Goal: Task Accomplishment & Management: Use online tool/utility

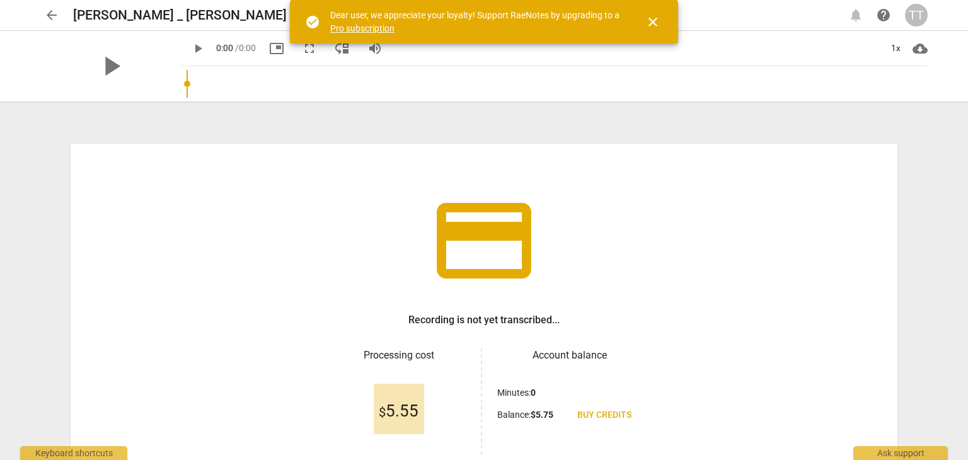
click at [654, 23] on span "close" at bounding box center [653, 21] width 15 height 15
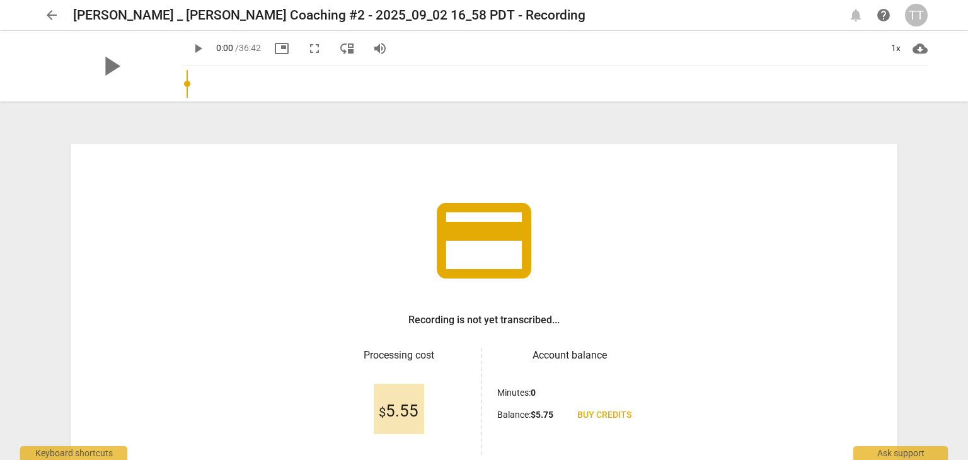
scroll to position [107, 0]
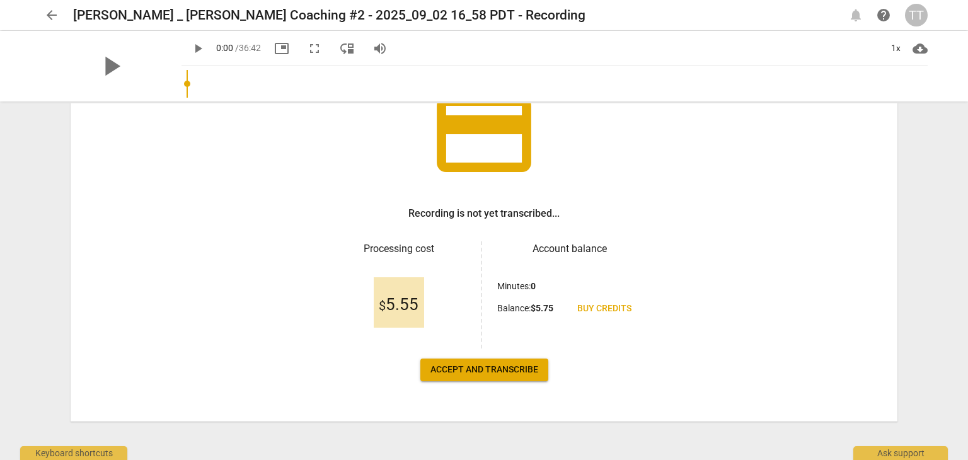
click at [463, 378] on button "Accept and transcribe" at bounding box center [484, 370] width 128 height 23
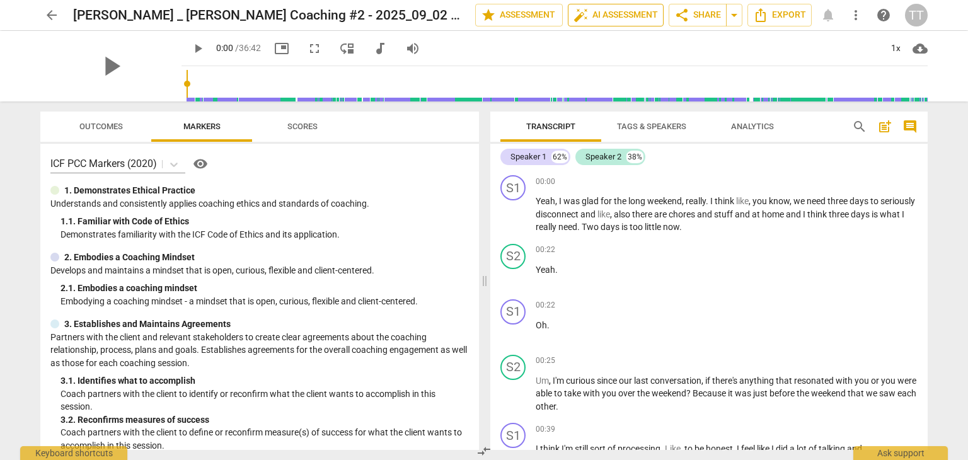
click at [607, 12] on span "auto_fix_high AI Assessment" at bounding box center [616, 15] width 84 height 15
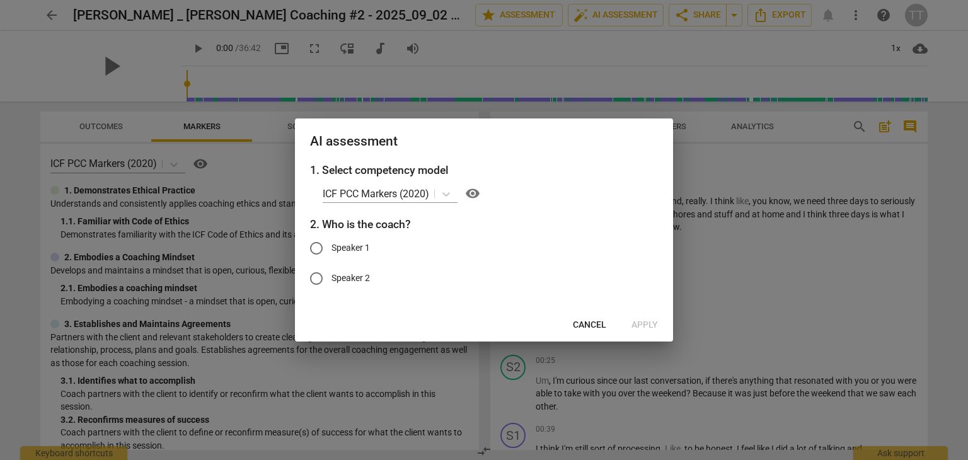
click at [330, 252] on input "Speaker 1" at bounding box center [316, 248] width 30 height 30
radio input "true"
click at [658, 327] on span "Apply" at bounding box center [645, 325] width 26 height 13
click at [653, 326] on span "Apply" at bounding box center [645, 325] width 26 height 13
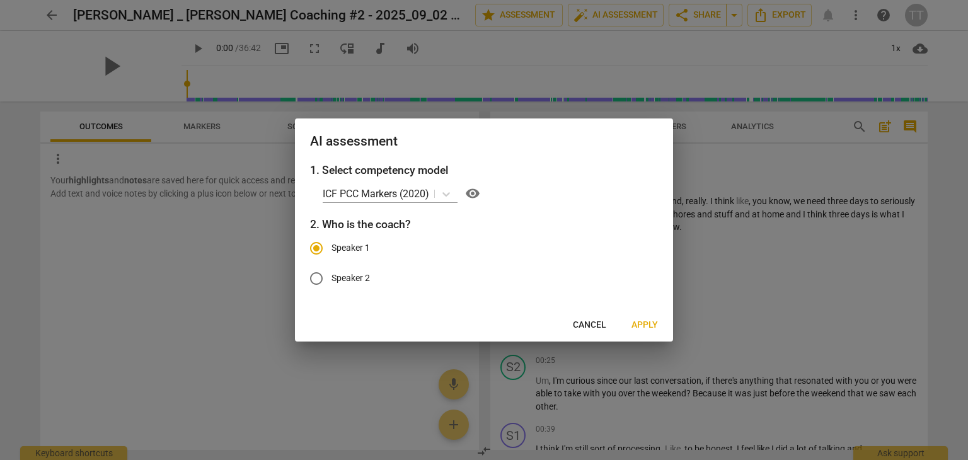
click at [653, 326] on span "Apply" at bounding box center [645, 325] width 26 height 13
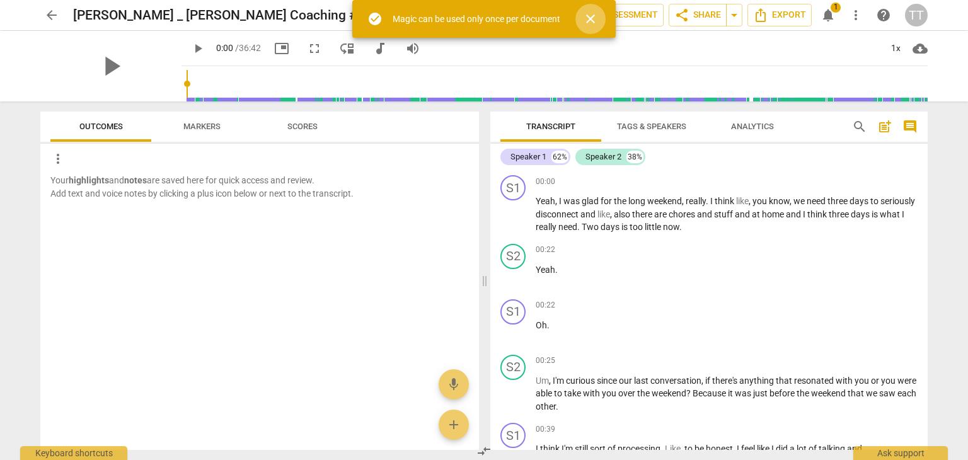
click at [593, 16] on span "close" at bounding box center [590, 18] width 15 height 15
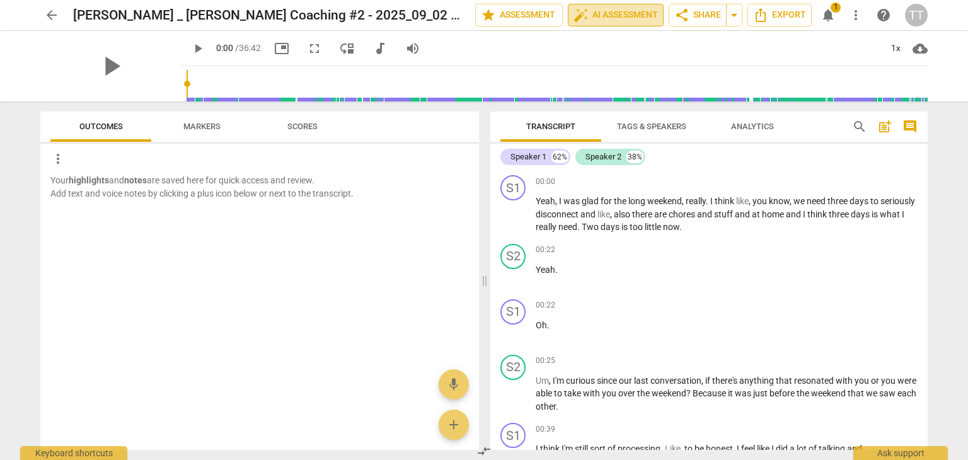
click at [606, 22] on span "auto_fix_high AI Assessment" at bounding box center [616, 15] width 84 height 15
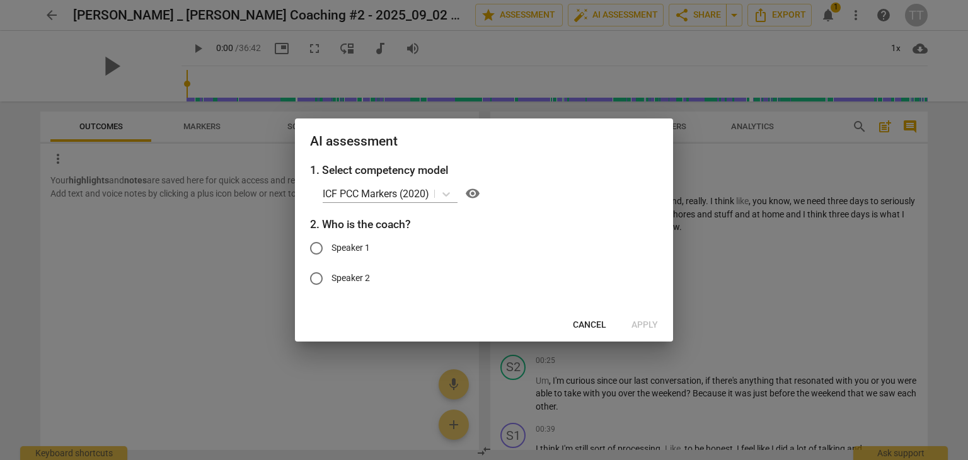
click at [325, 275] on input "Speaker 2" at bounding box center [316, 279] width 30 height 30
radio input "true"
click at [608, 319] on button "Cancel" at bounding box center [590, 325] width 54 height 23
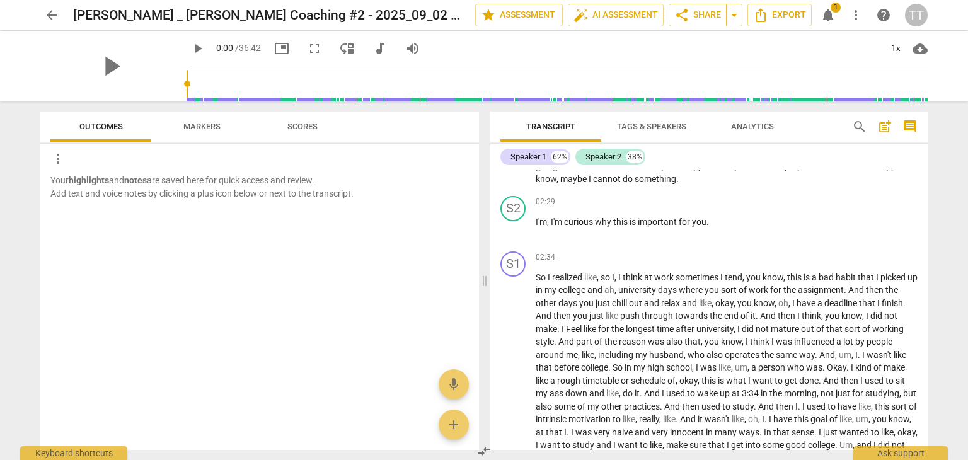
scroll to position [625, 0]
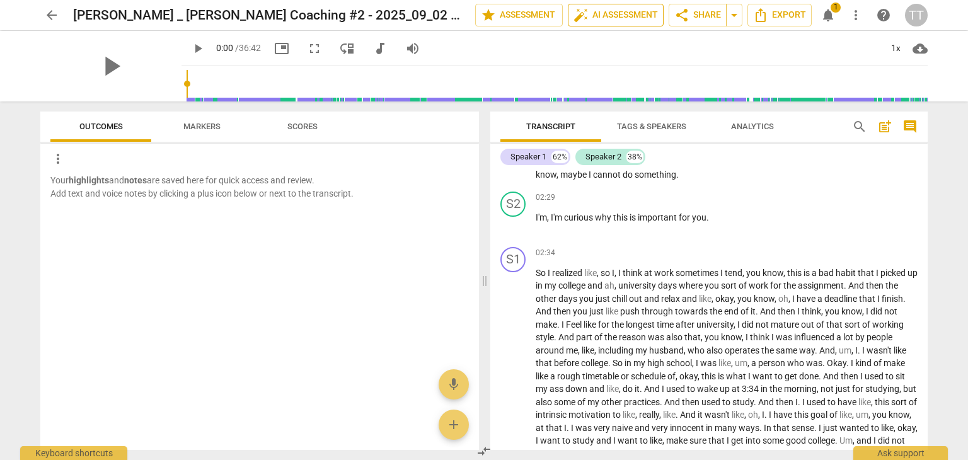
click at [619, 18] on span "auto_fix_high AI Assessment" at bounding box center [616, 15] width 84 height 15
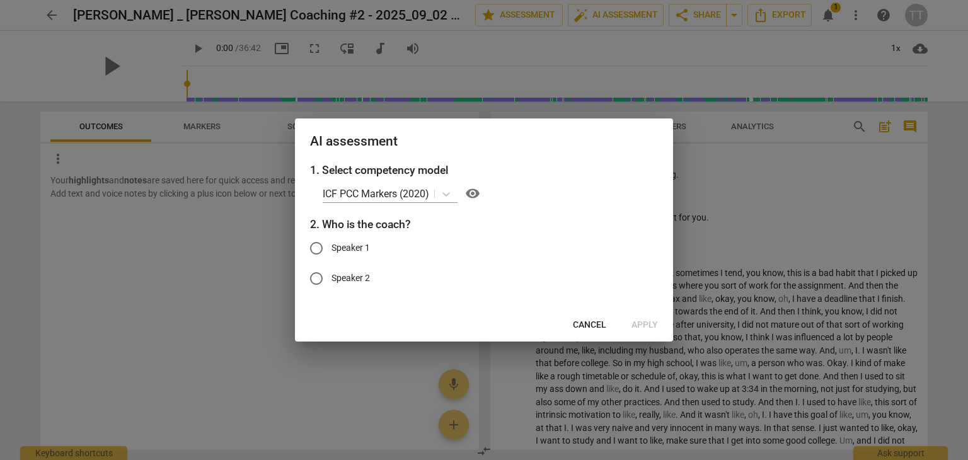
click at [370, 274] on span "Speaker 2" at bounding box center [351, 278] width 38 height 13
click at [332, 274] on input "Speaker 2" at bounding box center [316, 279] width 30 height 30
radio input "true"
click at [641, 323] on span "Apply" at bounding box center [645, 325] width 26 height 13
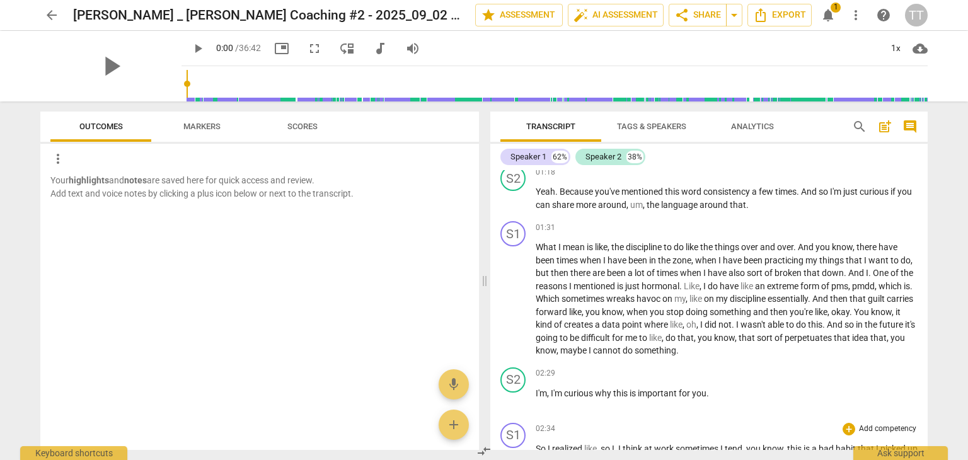
scroll to position [0, 0]
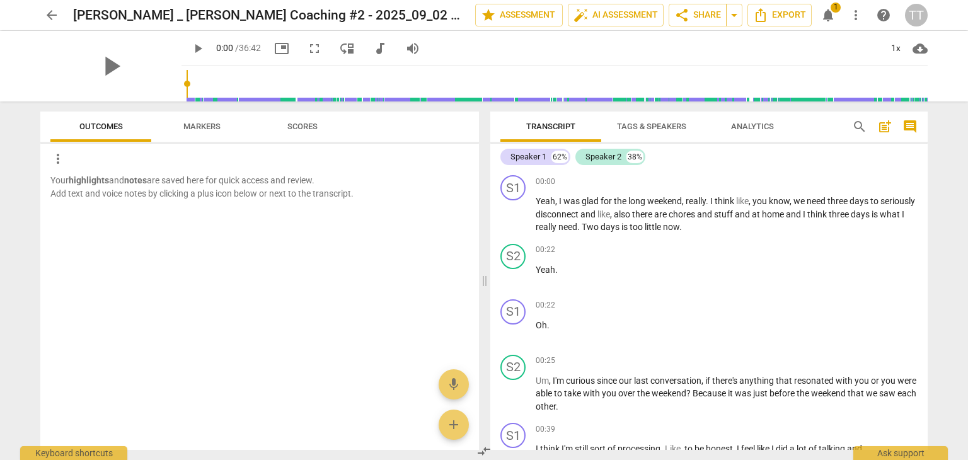
click at [634, 113] on button "Tags & Speakers" at bounding box center [651, 127] width 101 height 30
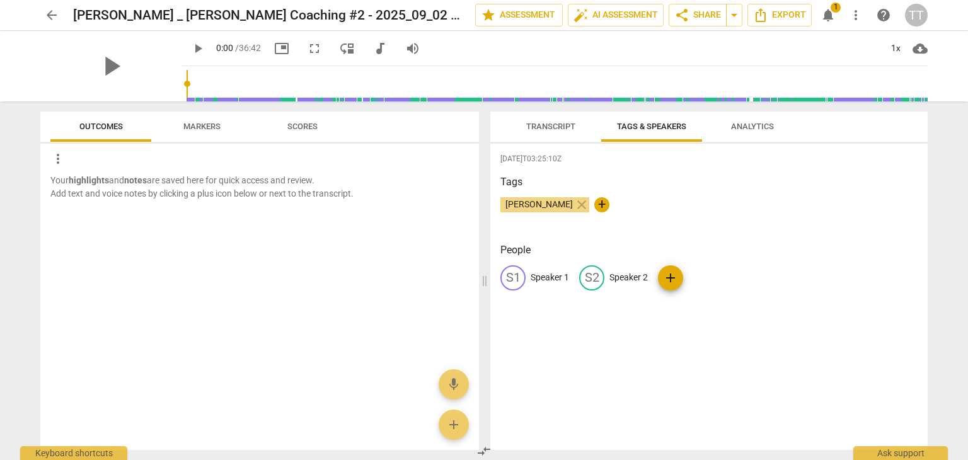
click at [218, 122] on span "Markers" at bounding box center [201, 126] width 37 height 9
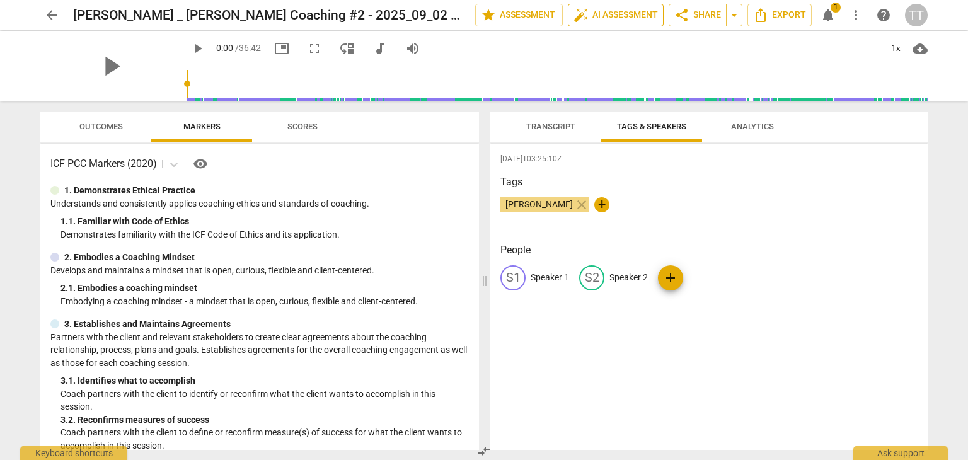
click at [568, 10] on button "auto_fix_high AI Assessment" at bounding box center [616, 15] width 96 height 23
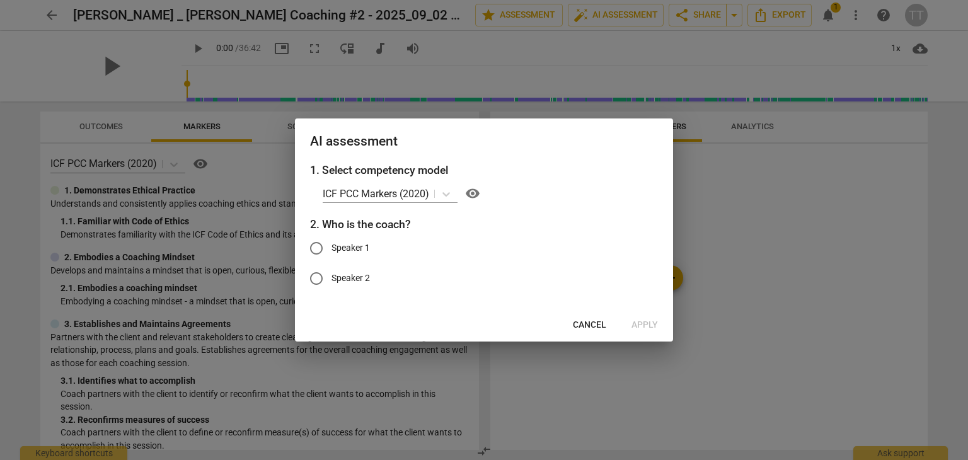
click at [340, 281] on span "Speaker 2" at bounding box center [351, 278] width 38 height 13
click at [332, 281] on input "Speaker 2" at bounding box center [316, 279] width 30 height 30
radio input "true"
click at [648, 327] on span "Apply" at bounding box center [645, 325] width 26 height 13
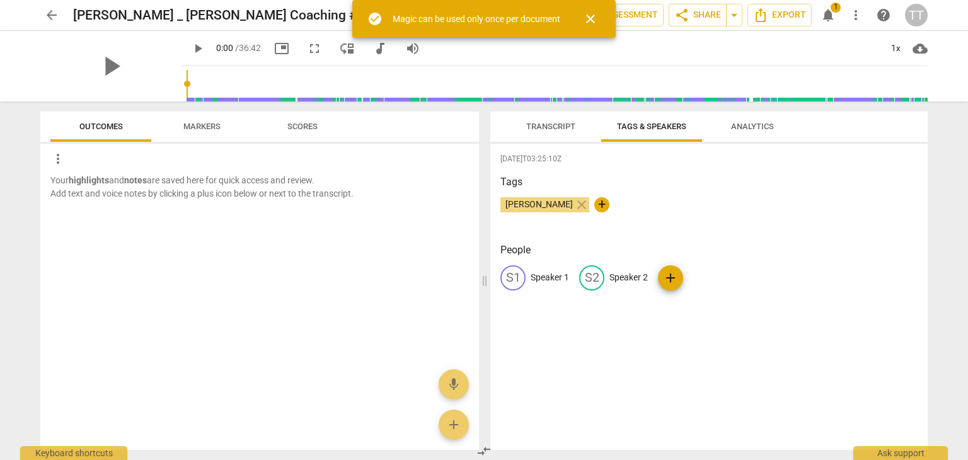
click at [212, 119] on span "Markers" at bounding box center [201, 127] width 67 height 17
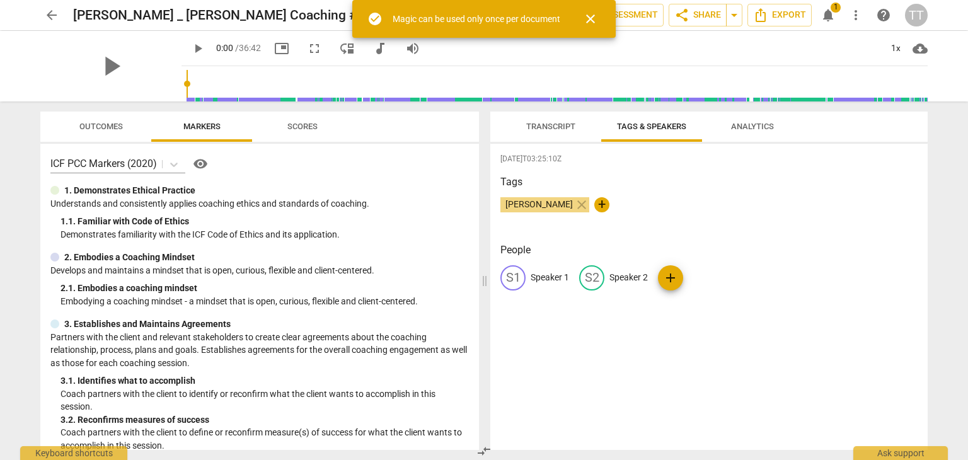
click at [304, 132] on span "Scores" at bounding box center [302, 127] width 61 height 17
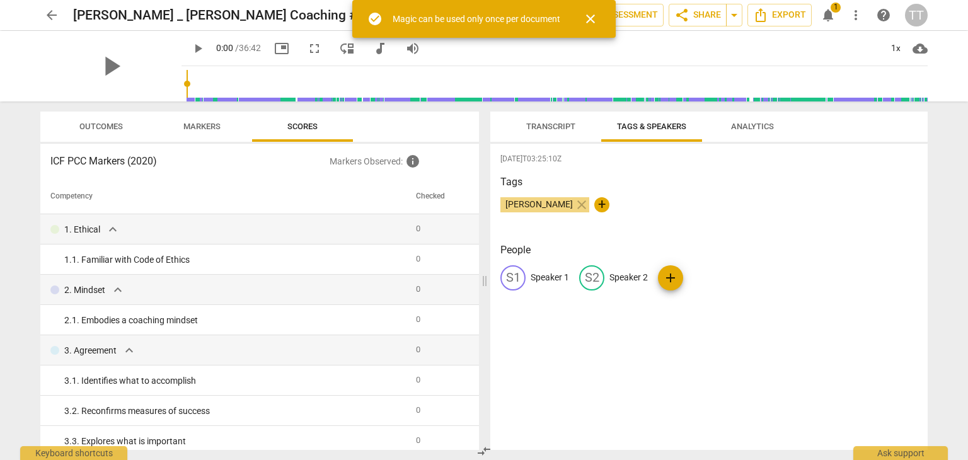
click at [590, 18] on span "close" at bounding box center [590, 18] width 15 height 15
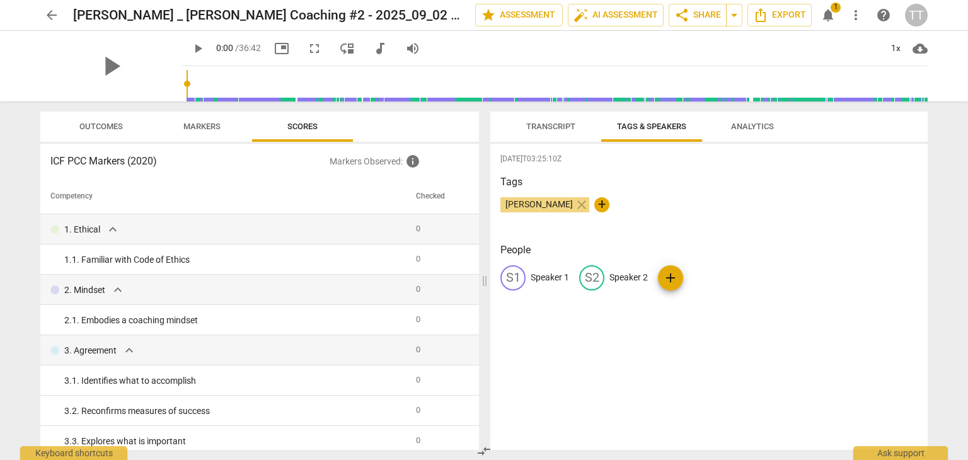
click at [524, 129] on span "Transcript" at bounding box center [550, 127] width 79 height 17
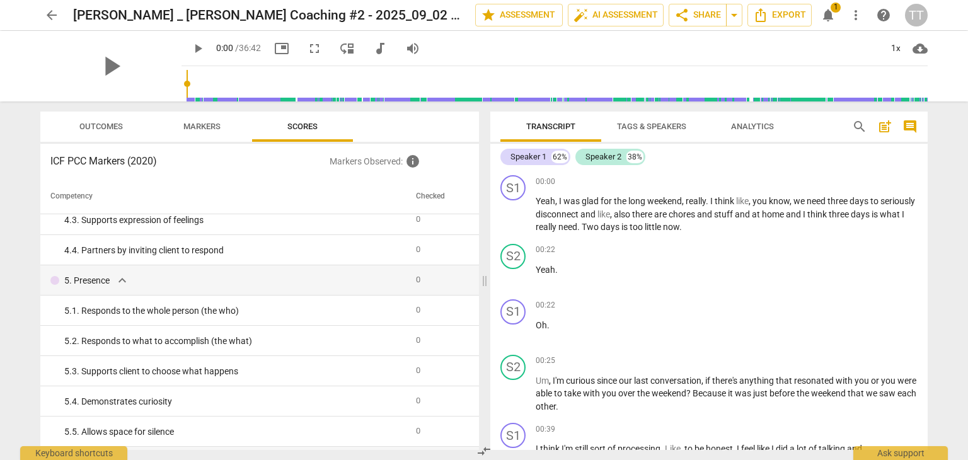
scroll to position [383, 0]
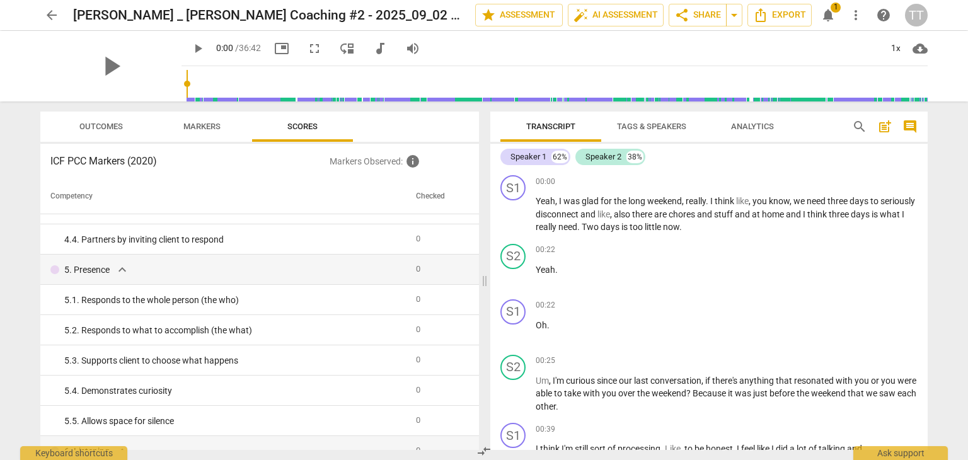
click at [823, 25] on button "notifications 1" at bounding box center [828, 15] width 23 height 23
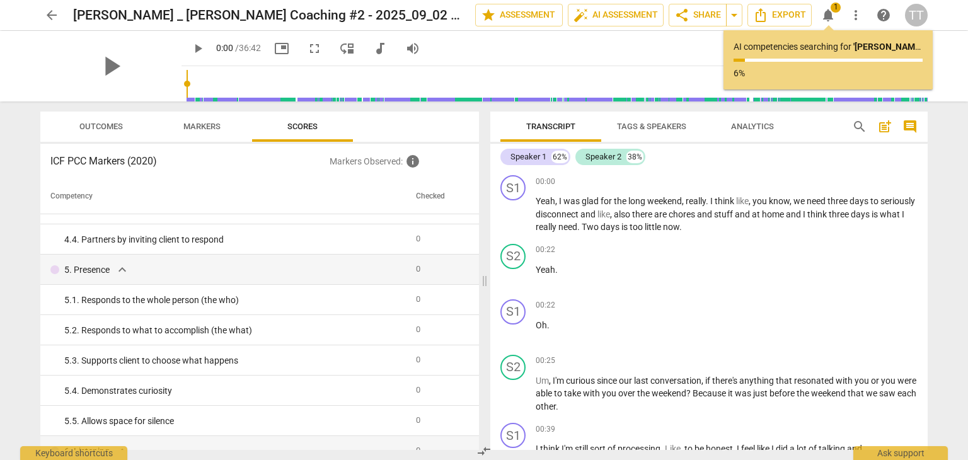
click at [821, 50] on p "AI competencies searching for ' [PERSON_NAME] _ [PERSON_NAME] Coaching #2 - 202…" at bounding box center [828, 46] width 189 height 13
click at [818, 50] on p "AI competencies searching for ' [PERSON_NAME] _ [PERSON_NAME] Coaching #2 - 202…" at bounding box center [828, 46] width 189 height 13
click at [797, 55] on div "AI competencies searching for ' [PERSON_NAME] _ [PERSON_NAME] Coaching #2 - 202…" at bounding box center [828, 59] width 189 height 39
click at [800, 48] on p "AI competencies searching for ' [PERSON_NAME] _ [PERSON_NAME] Coaching #2 - 202…" at bounding box center [828, 46] width 189 height 13
click at [855, 14] on span "more_vert" at bounding box center [856, 15] width 15 height 15
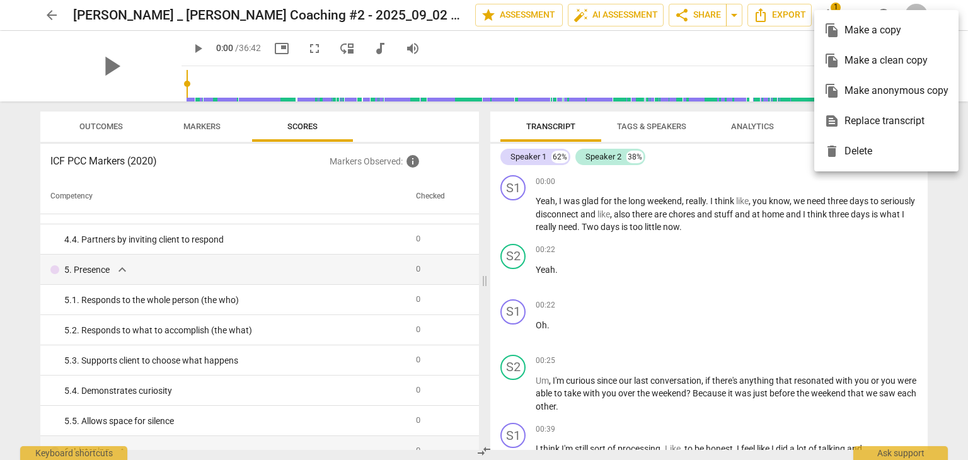
click at [49, 16] on div at bounding box center [484, 230] width 968 height 460
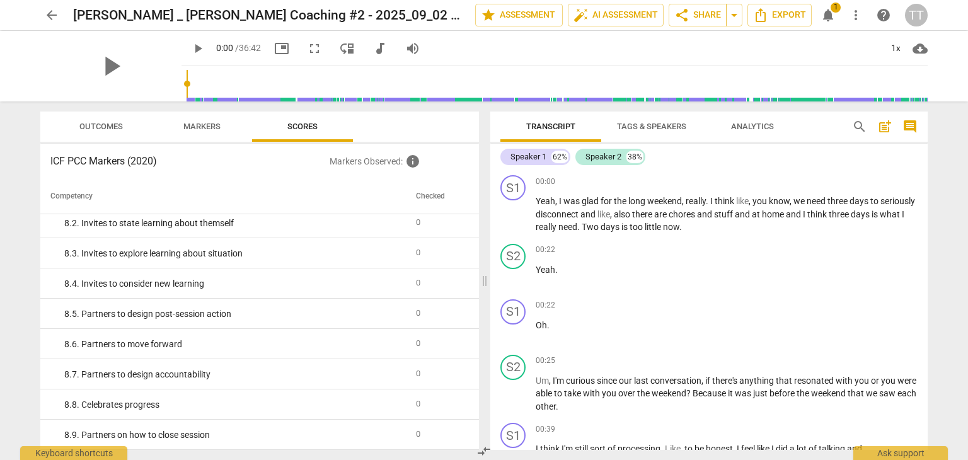
scroll to position [0, 0]
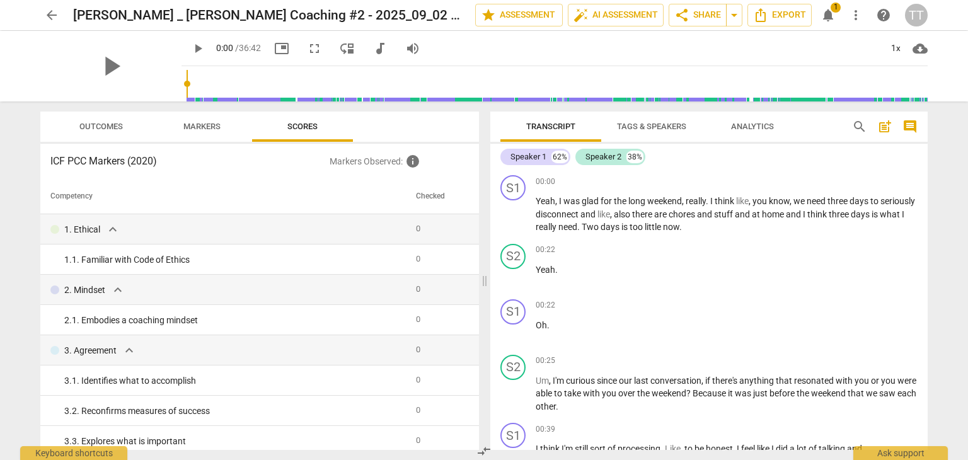
click at [98, 129] on span "Outcomes" at bounding box center [100, 126] width 43 height 9
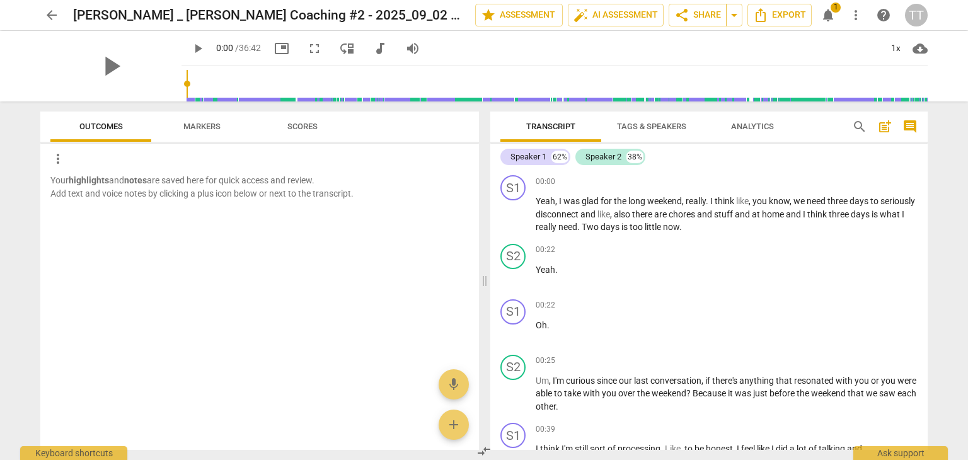
click at [219, 123] on span "Markers" at bounding box center [201, 126] width 37 height 9
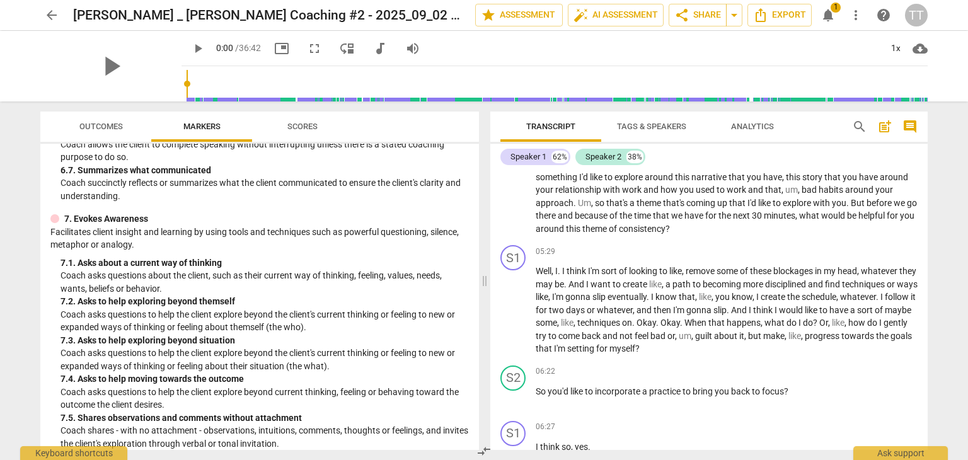
scroll to position [253, 0]
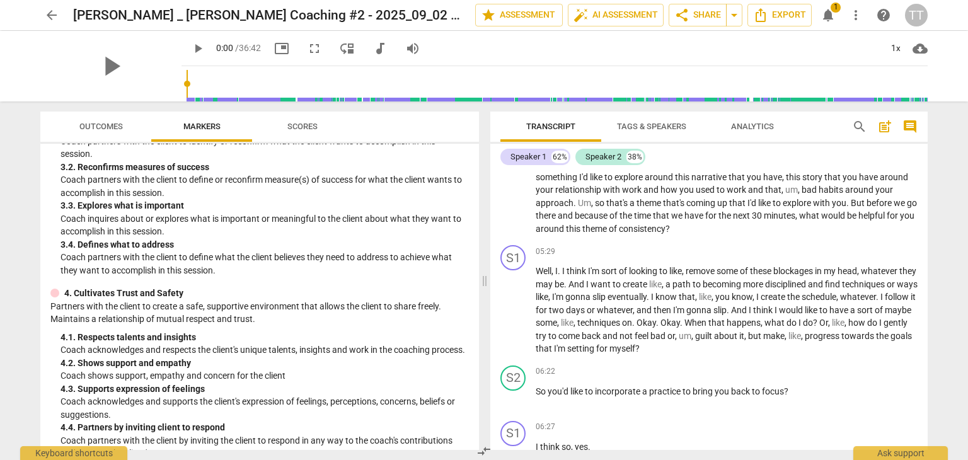
click at [49, 20] on span "arrow_back" at bounding box center [51, 15] width 15 height 15
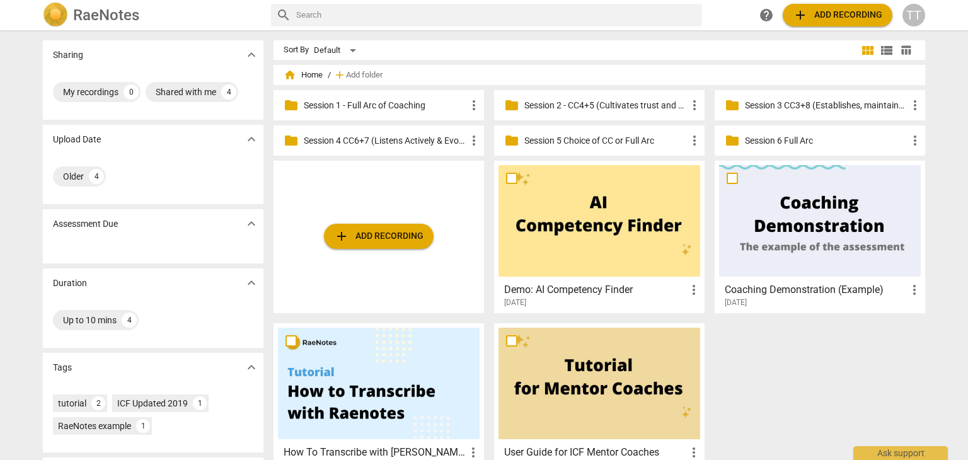
click at [329, 103] on p "Session 1 - Full Arc of Coaching" at bounding box center [385, 105] width 163 height 13
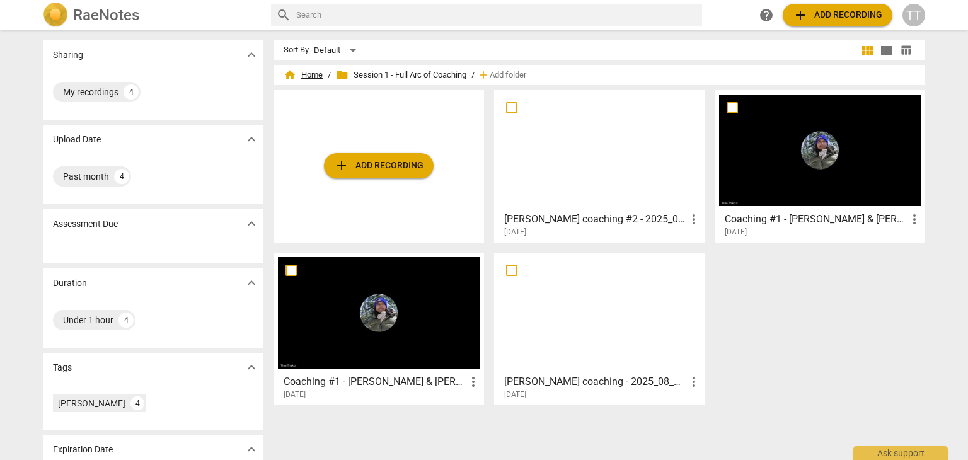
click at [302, 70] on span "home Home" at bounding box center [303, 75] width 39 height 13
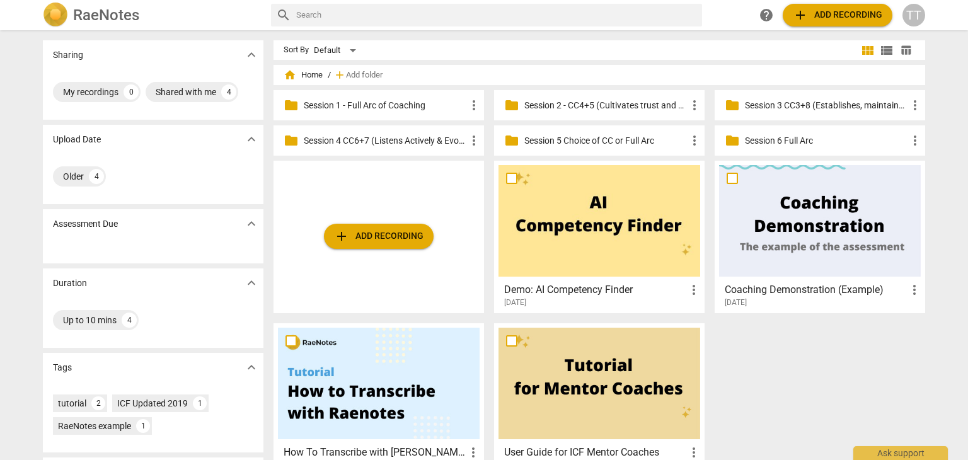
click at [373, 129] on div "folder Session 4 CC6+7 (Listens Actively & Evokes Awareness) more_vert" at bounding box center [379, 140] width 211 height 30
click at [374, 141] on p "Session 4 CC6+7 (Listens Actively & Evokes Awareness)" at bounding box center [385, 140] width 163 height 13
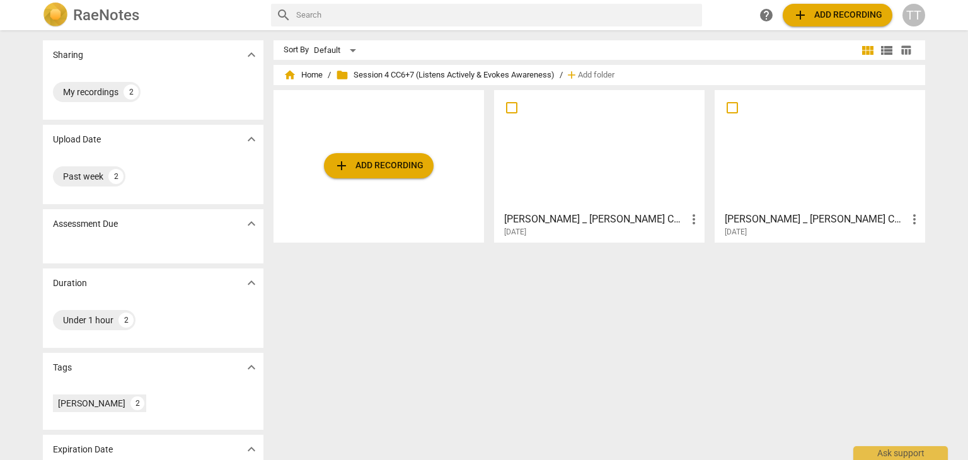
click at [304, 67] on div "home Home / folder Session 4 CC6+7 (Listens Actively & Evokes Awareness) / add …" at bounding box center [600, 75] width 632 height 20
click at [308, 80] on span "home Home" at bounding box center [303, 75] width 39 height 13
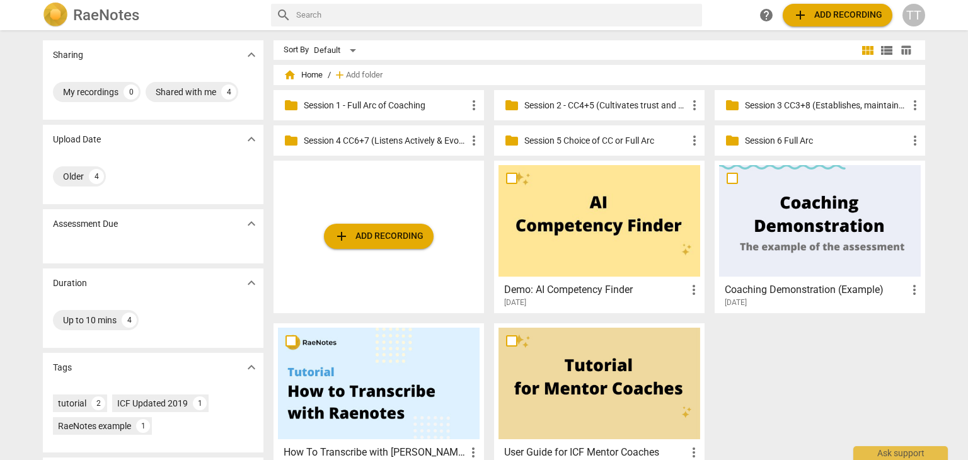
click at [612, 145] on p "Session 5 Choice of CC or Full Arc" at bounding box center [605, 140] width 163 height 13
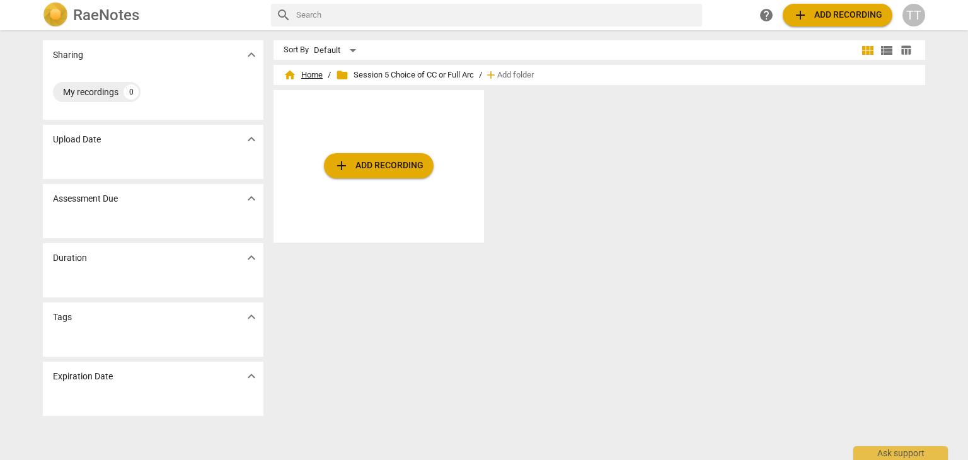
click at [316, 74] on span "home Home" at bounding box center [303, 75] width 39 height 13
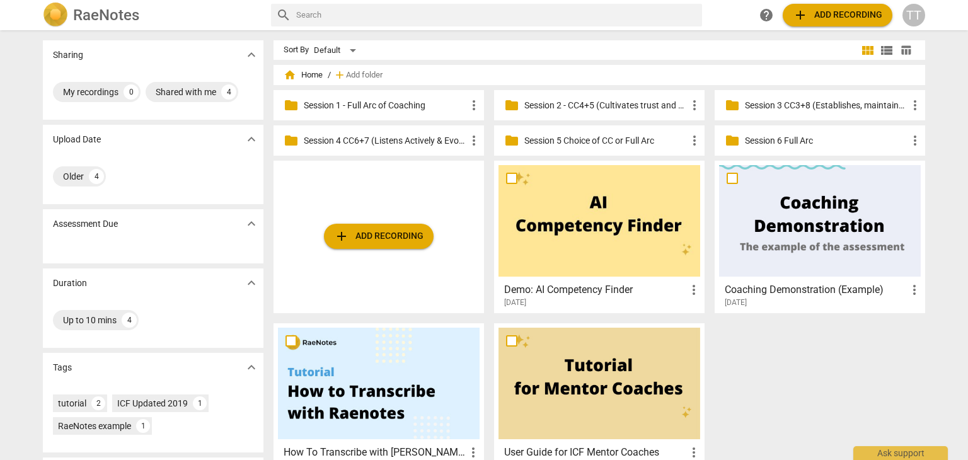
click at [797, 137] on p "Session 6 Full Arc" at bounding box center [826, 140] width 163 height 13
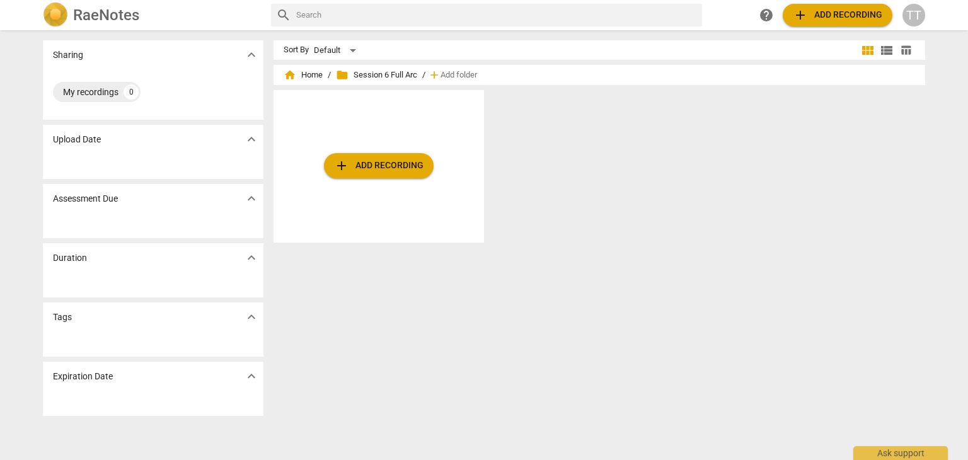
click at [307, 66] on div "home Home / folder Session 6 Full Arc / add Add folder" at bounding box center [600, 75] width 632 height 20
click at [309, 69] on span "home Home" at bounding box center [303, 75] width 39 height 13
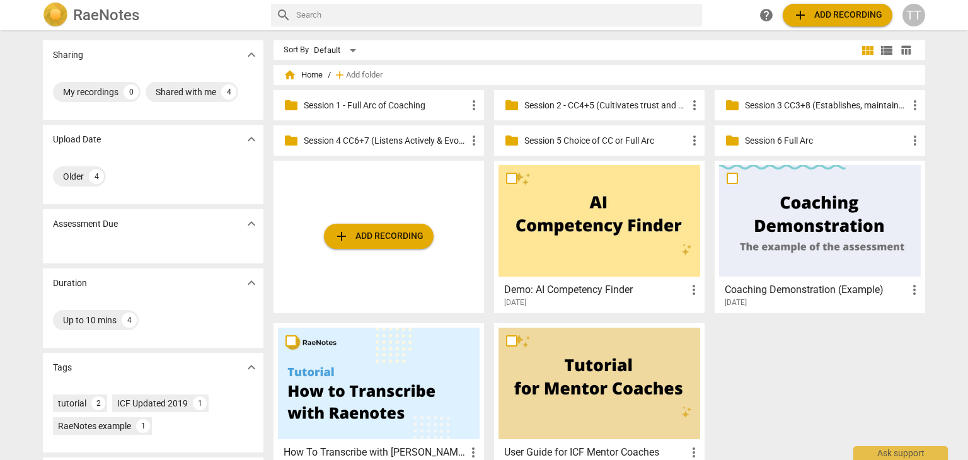
click at [762, 112] on div "folder Session 3 CC3+8 (Establishes, maintains agreements & facilitates growth)…" at bounding box center [820, 105] width 211 height 30
click at [761, 105] on p "Session 3 CC3+8 (Establishes, maintains agreements & facilitates growth)" at bounding box center [826, 105] width 163 height 13
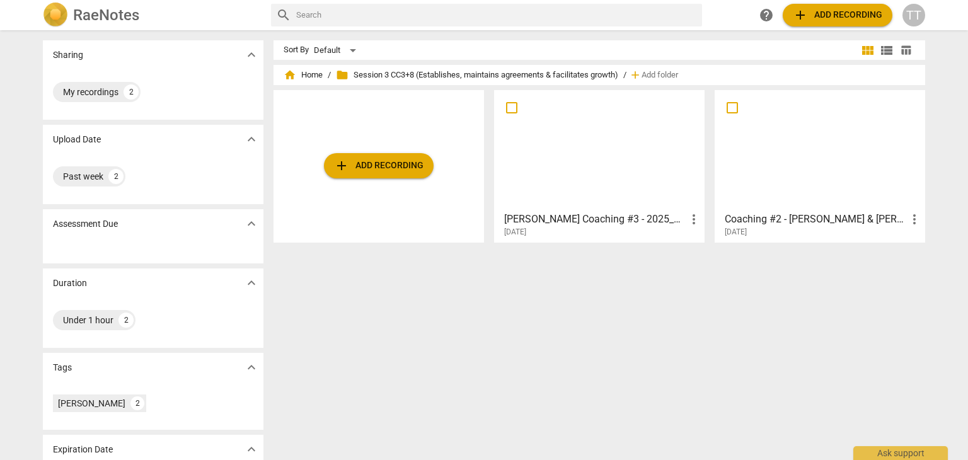
click at [509, 215] on h3 "[PERSON_NAME] Coaching #3 - 2025_09_02 16_28 PDT - Recording" at bounding box center [595, 219] width 182 height 15
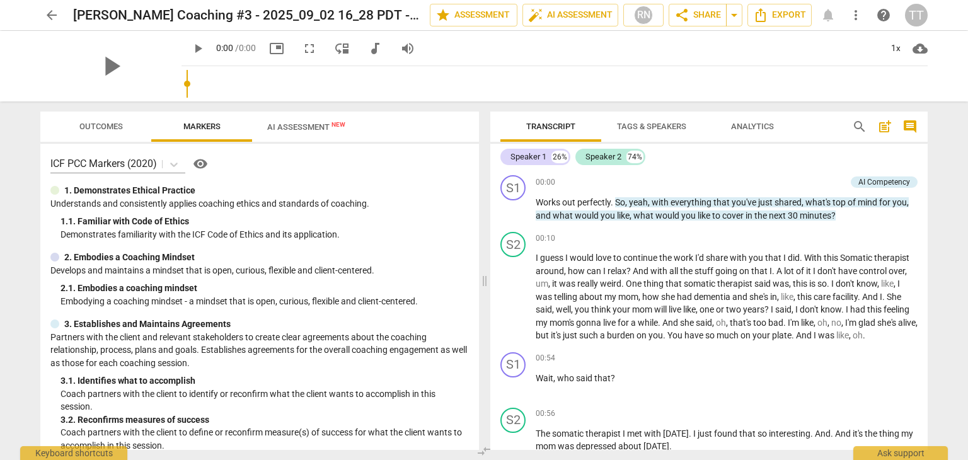
click at [316, 121] on span "AI Assessment New" at bounding box center [306, 126] width 108 height 19
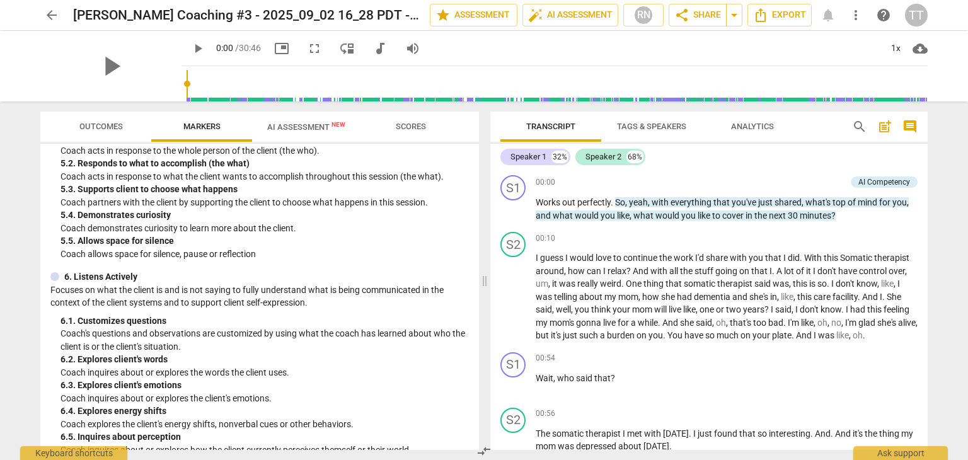
scroll to position [1406, 0]
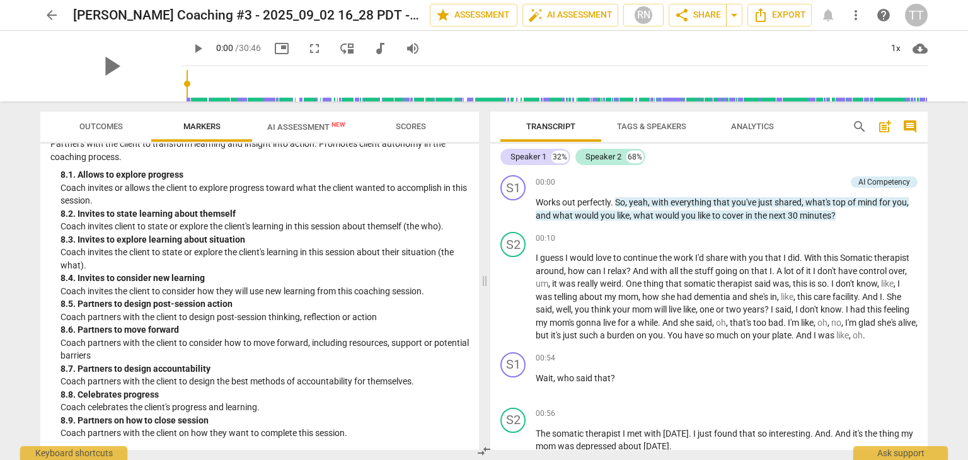
click at [311, 117] on button "AI Assessment New" at bounding box center [306, 127] width 108 height 30
